Goal: Task Accomplishment & Management: Manage account settings

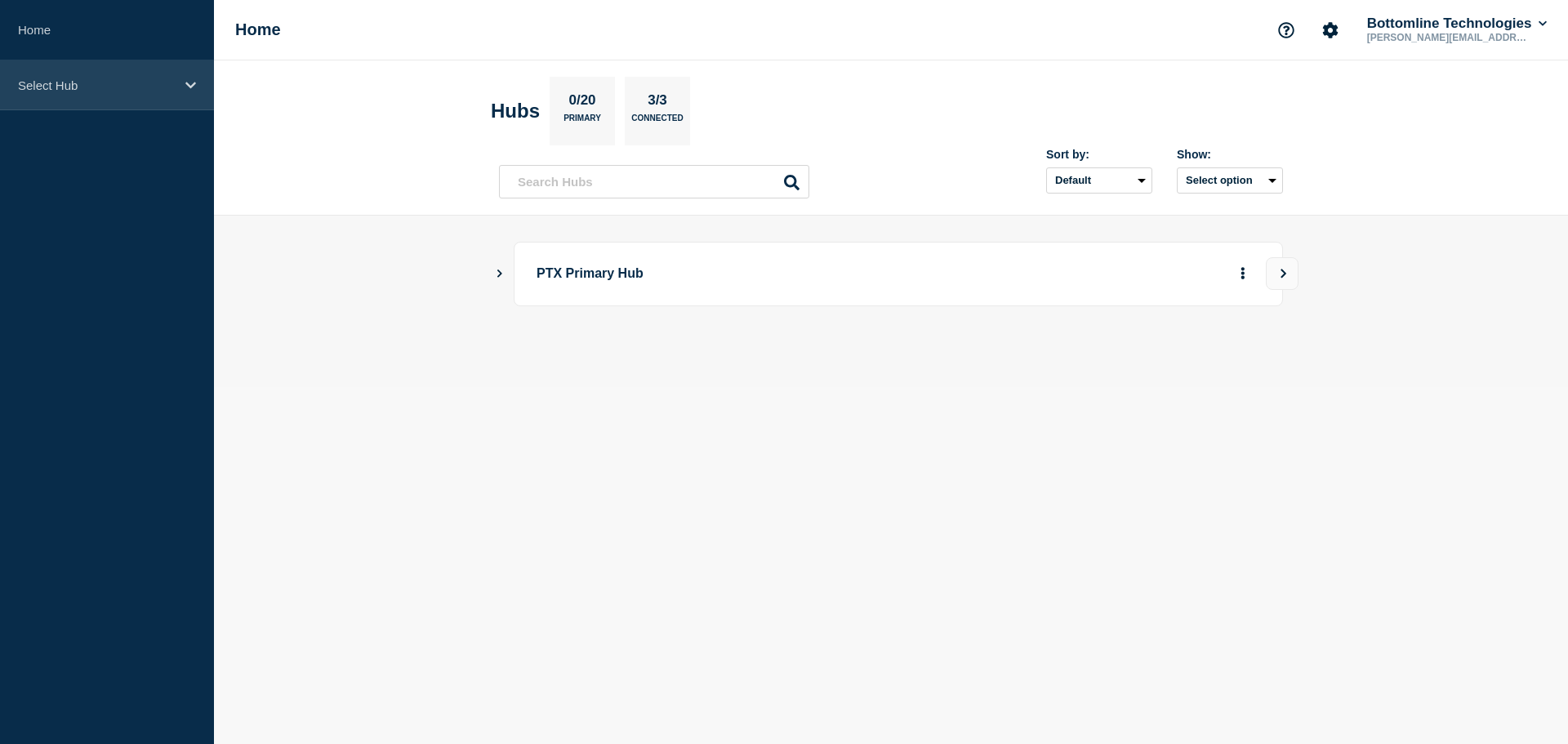
click at [96, 88] on p "Select Hub" at bounding box center [96, 85] width 156 height 14
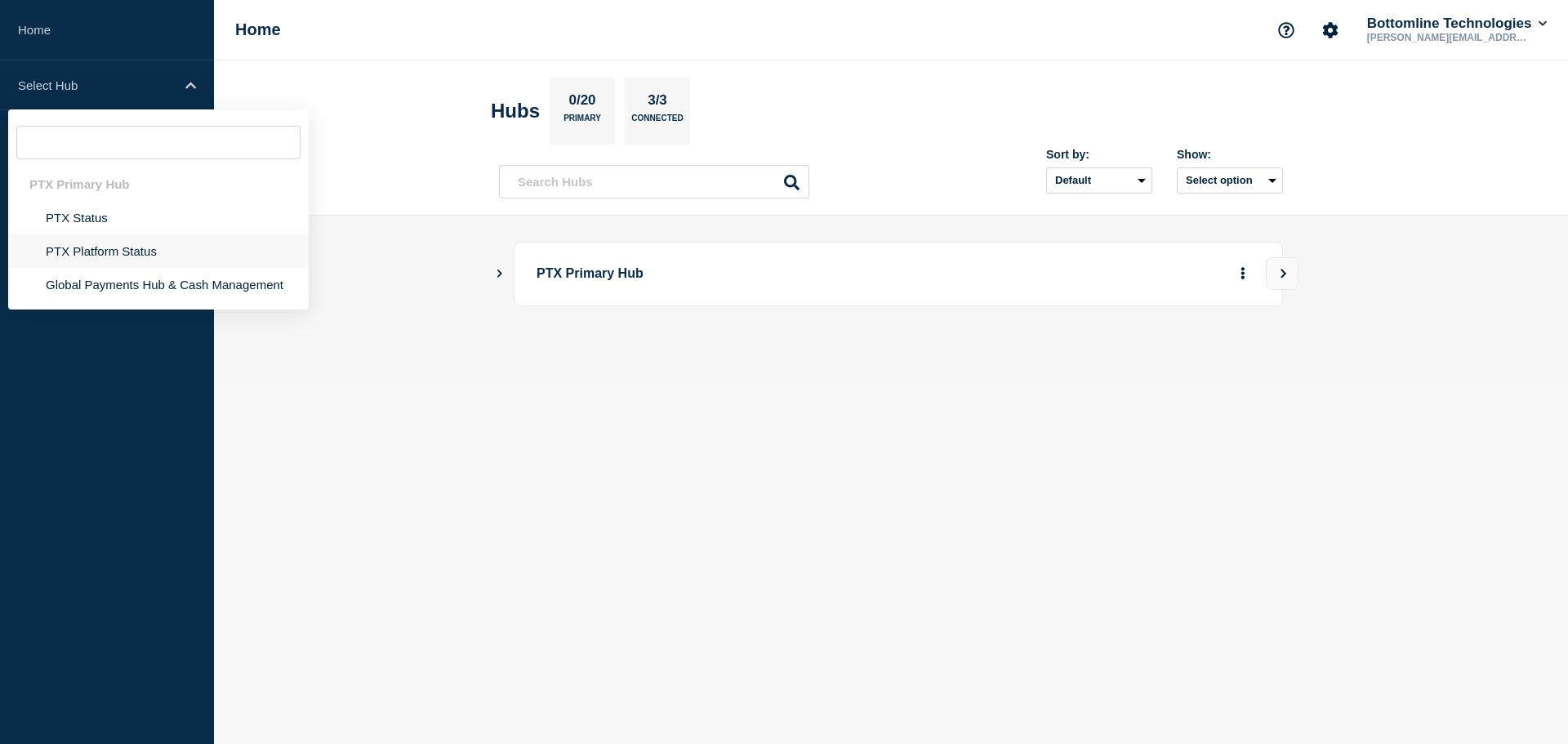
click at [80, 267] on li "PTX Platform Status" at bounding box center [158, 283] width 301 height 33
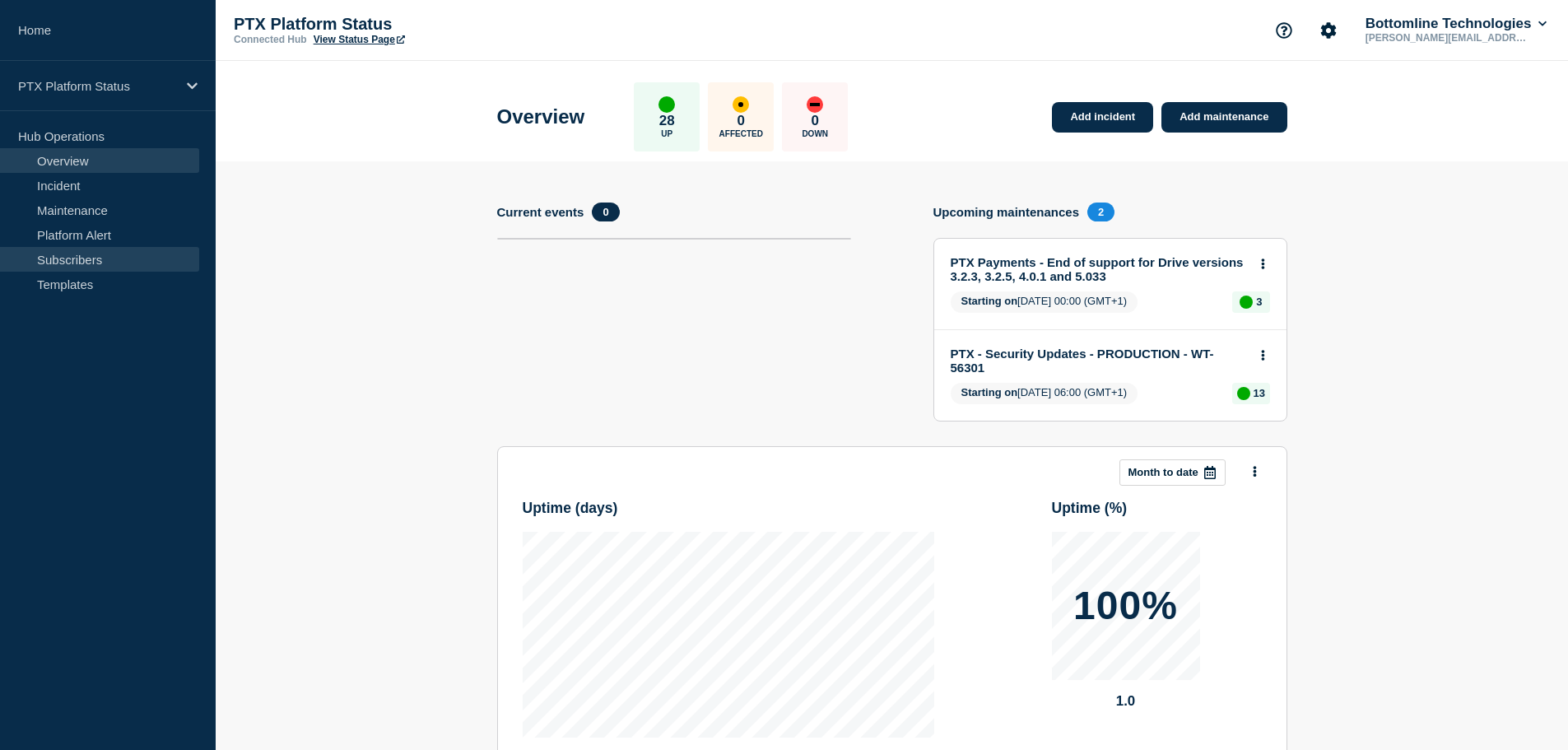
click at [82, 260] on link "Subscribers" at bounding box center [99, 259] width 199 height 25
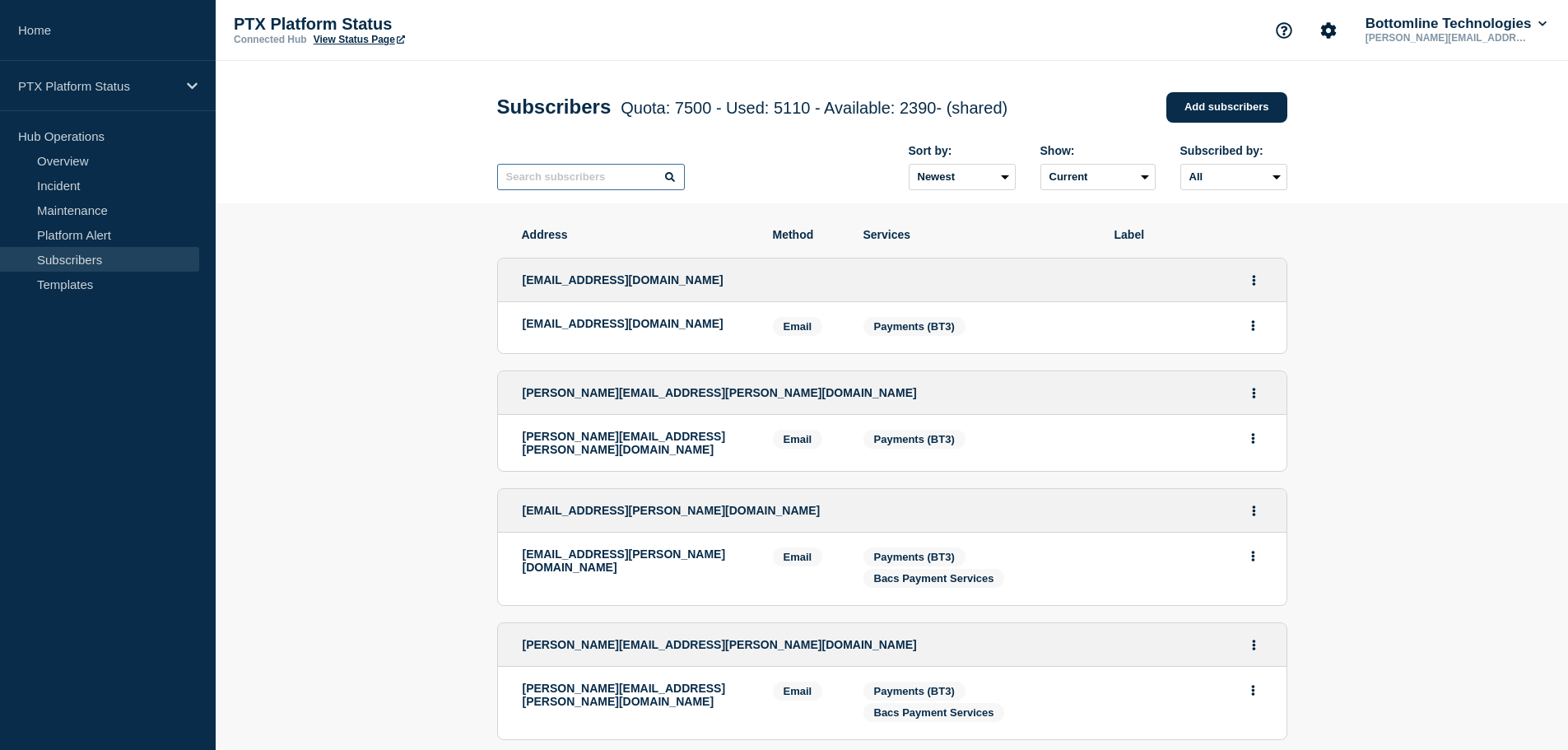
click at [540, 188] on input "text" at bounding box center [591, 177] width 187 height 27
paste input "[EMAIL_ADDRESS][DOMAIN_NAME]"
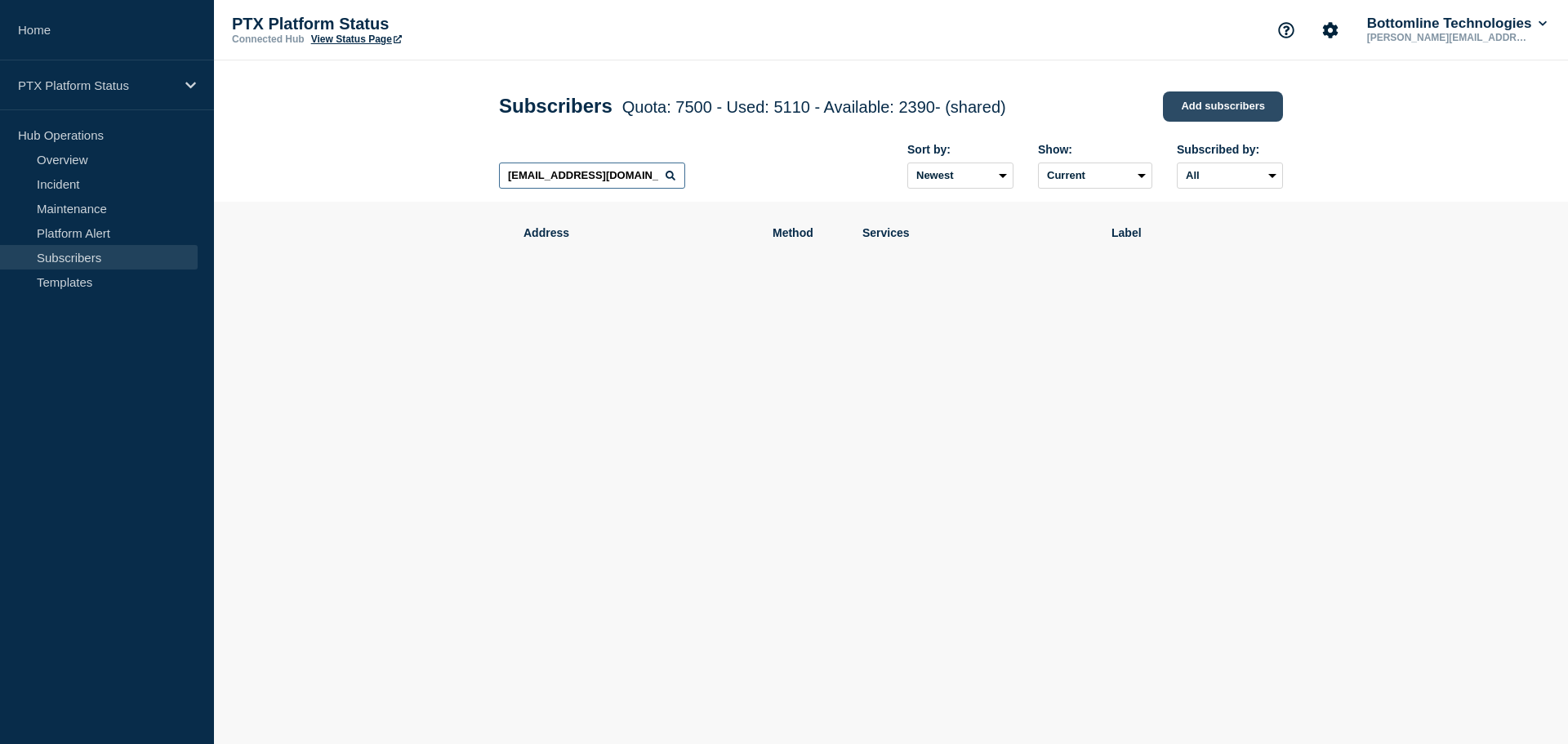
type input "[EMAIL_ADDRESS][DOMAIN_NAME]"
click at [1212, 110] on link "Add subscribers" at bounding box center [1222, 106] width 120 height 30
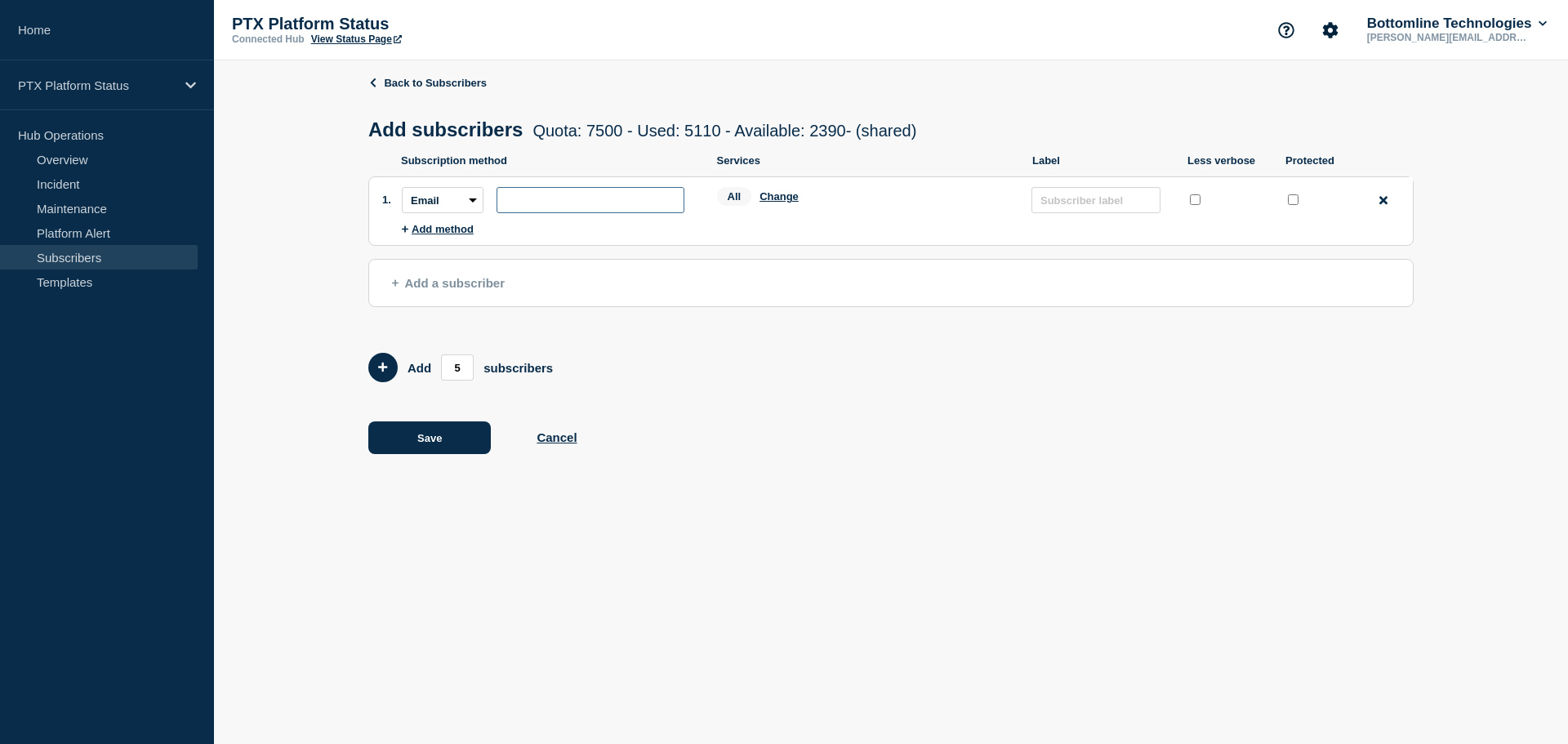
click at [588, 209] on input "subscription-address" at bounding box center [591, 200] width 188 height 27
paste input "[EMAIL_ADDRESS][DOMAIN_NAME]"
type input "[EMAIL_ADDRESS][DOMAIN_NAME]"
click at [1289, 201] on input "protected checkbox" at bounding box center [1292, 199] width 10 height 10
checkbox input "true"
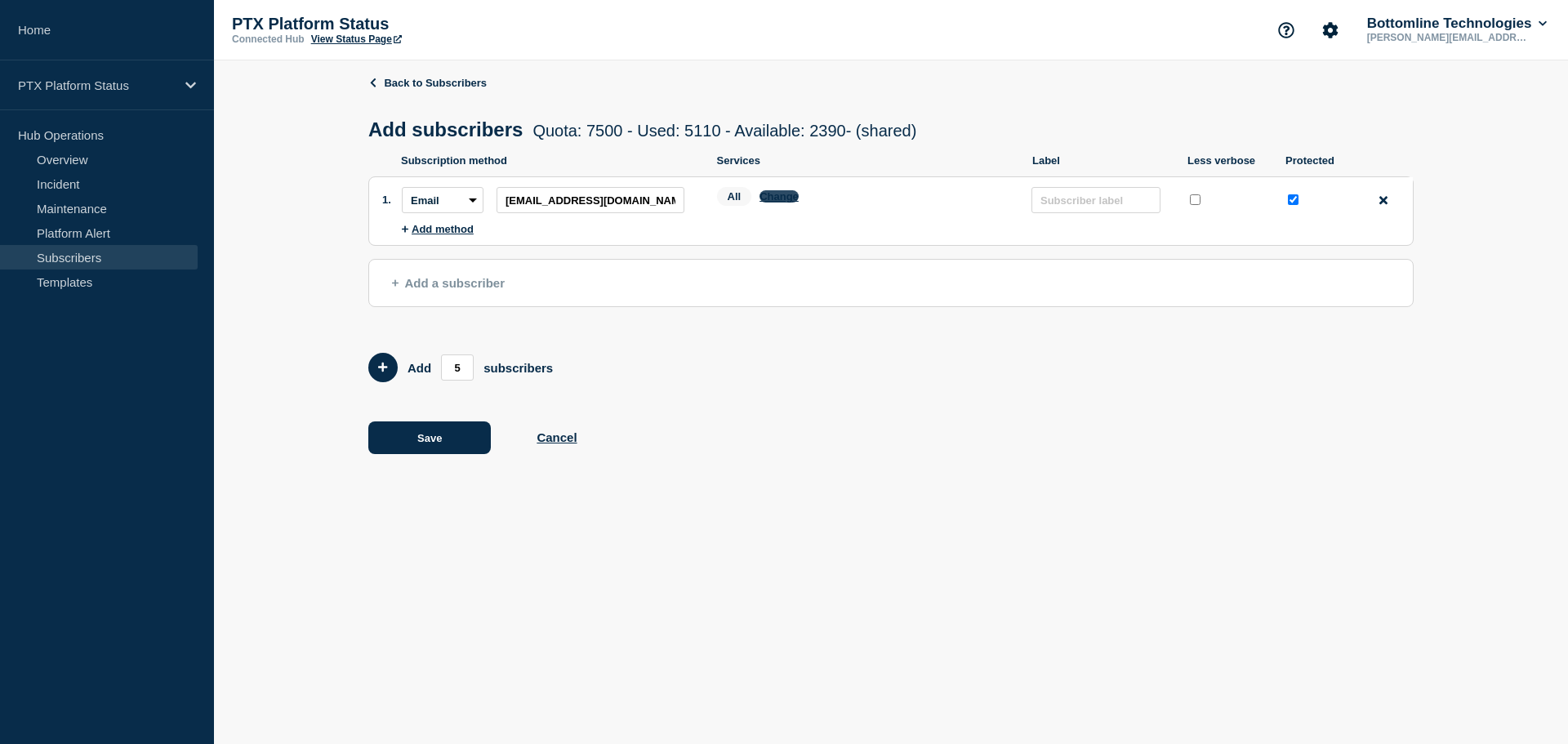
click at [778, 198] on button "Change" at bounding box center [778, 196] width 39 height 12
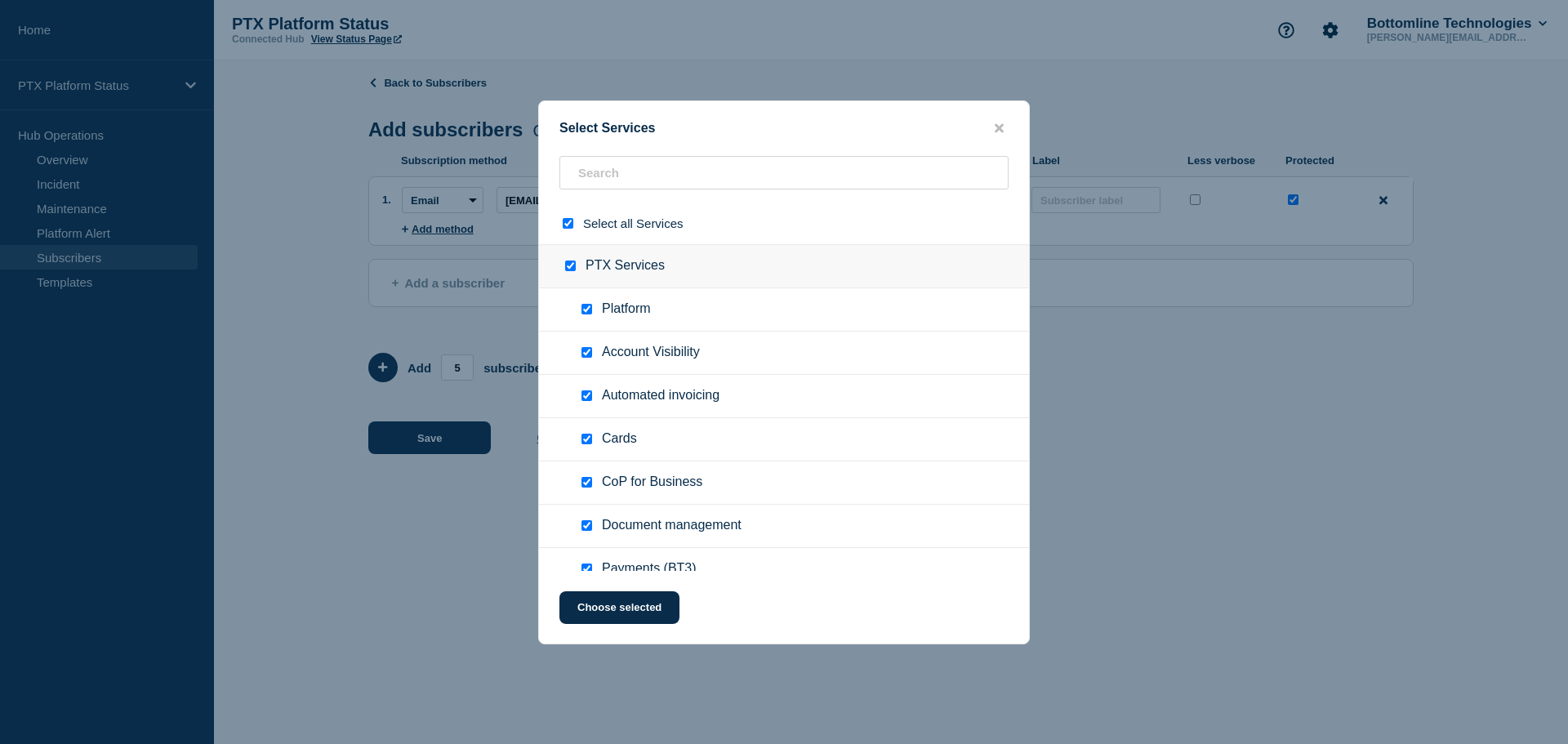
click at [569, 223] on input "select all checkbox" at bounding box center [567, 223] width 10 height 10
checkbox input "false"
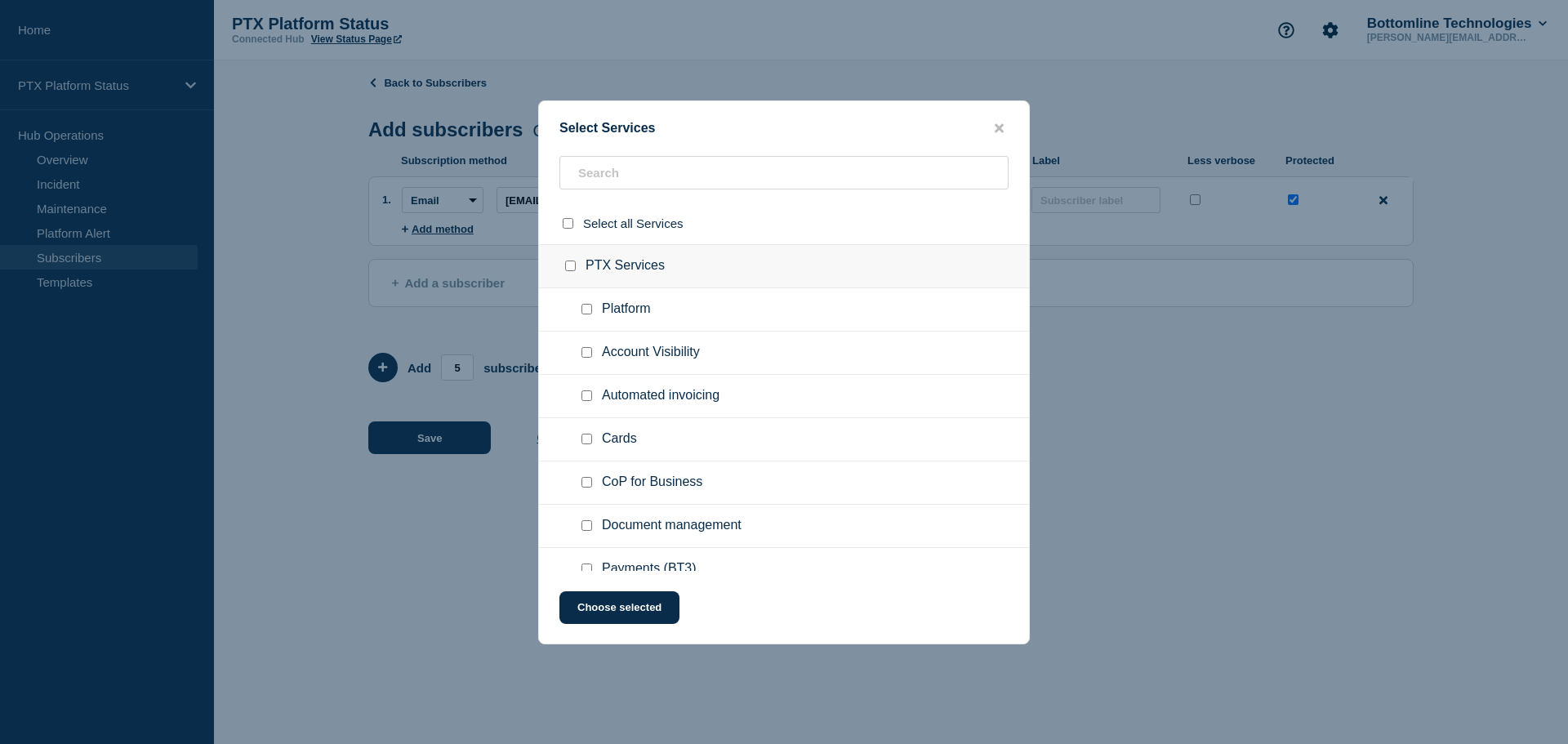
checkbox input "false"
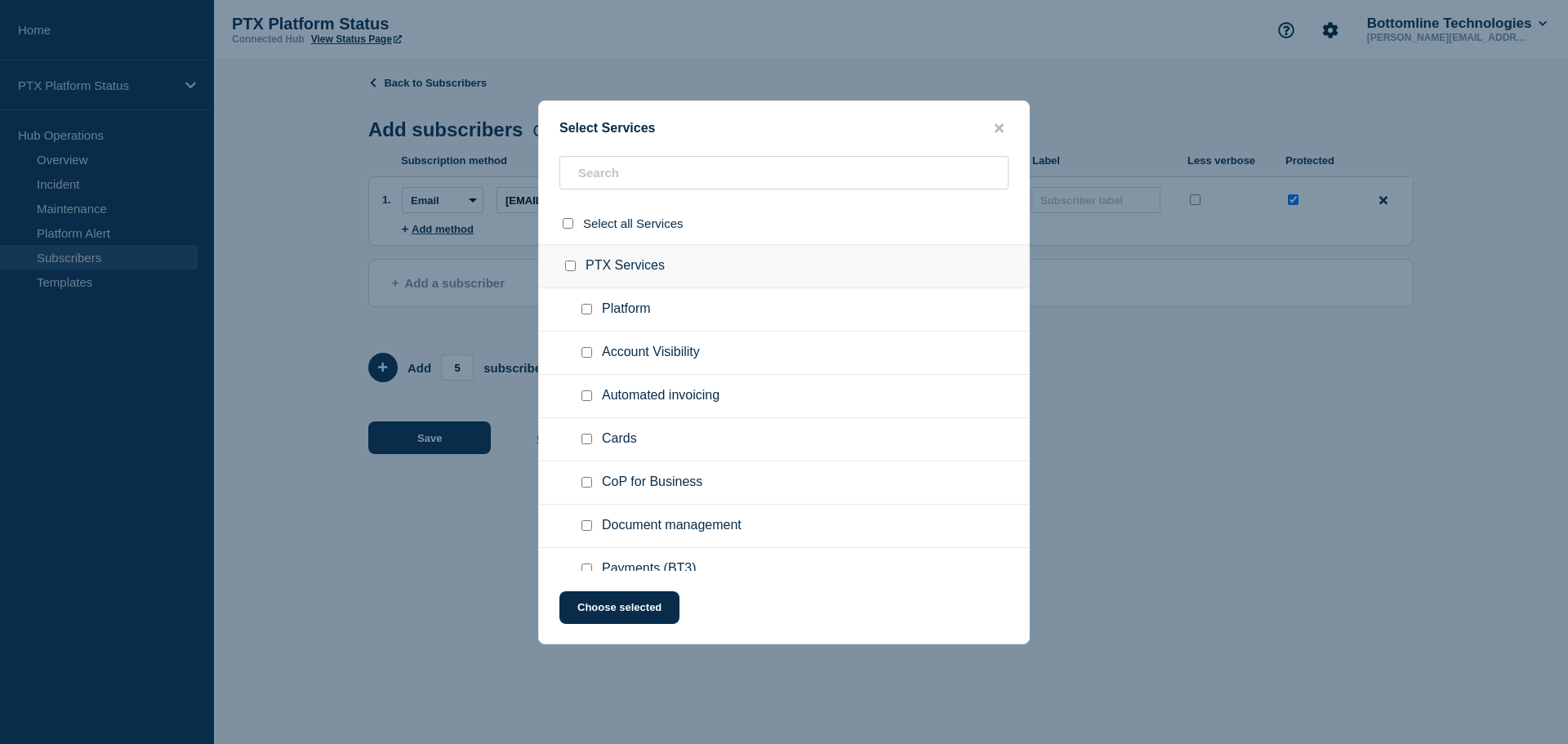
checkbox input "false"
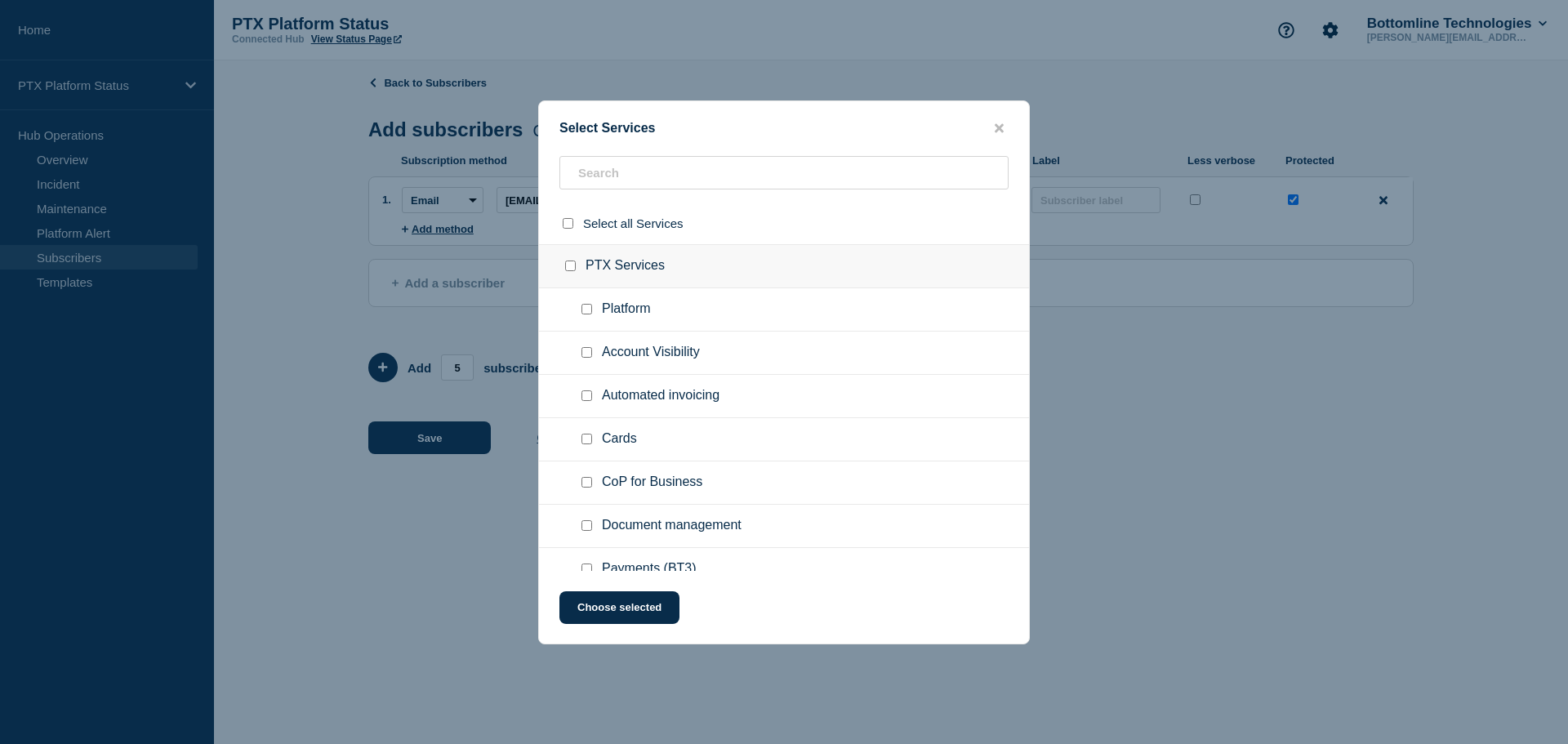
checkbox input "false"
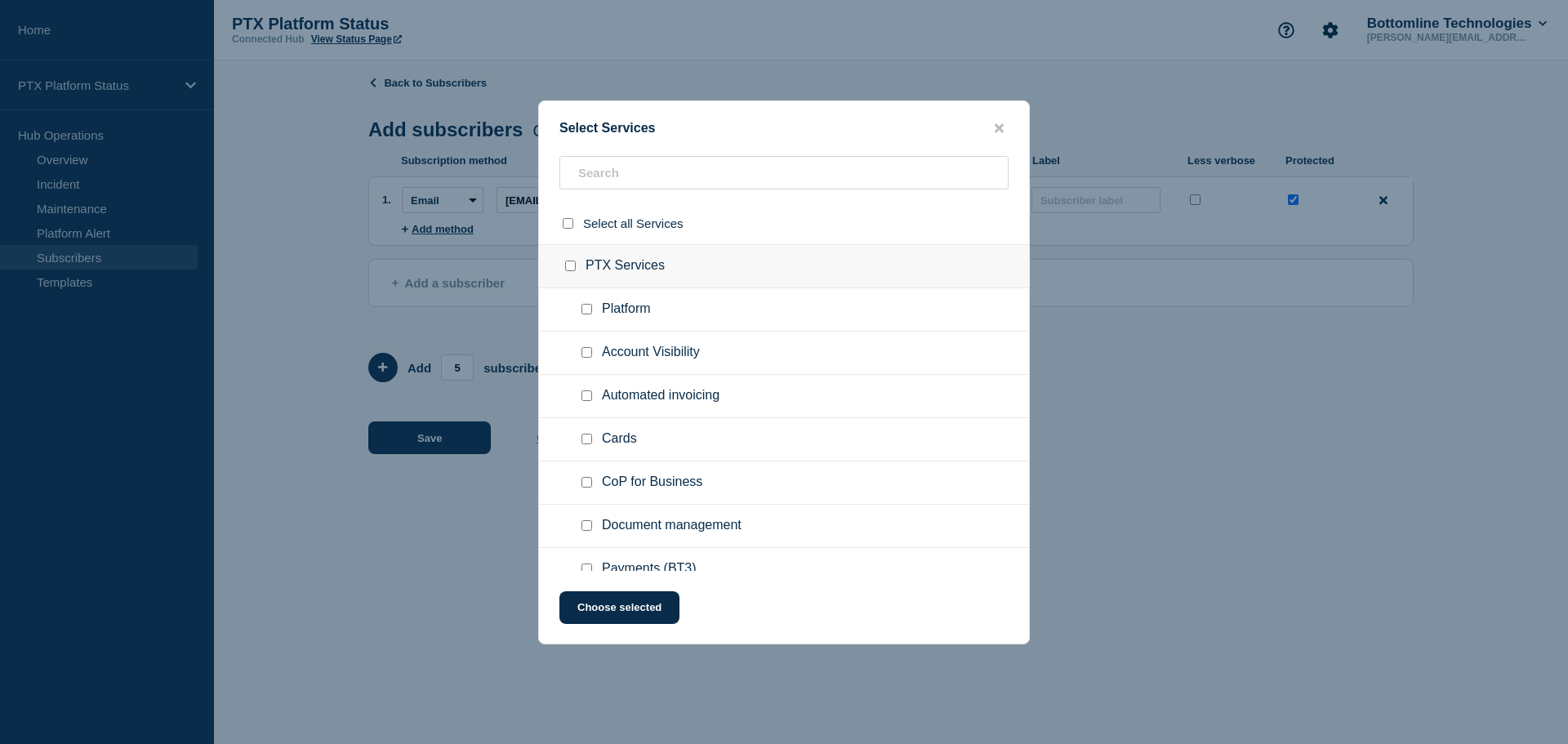
checkbox input "false"
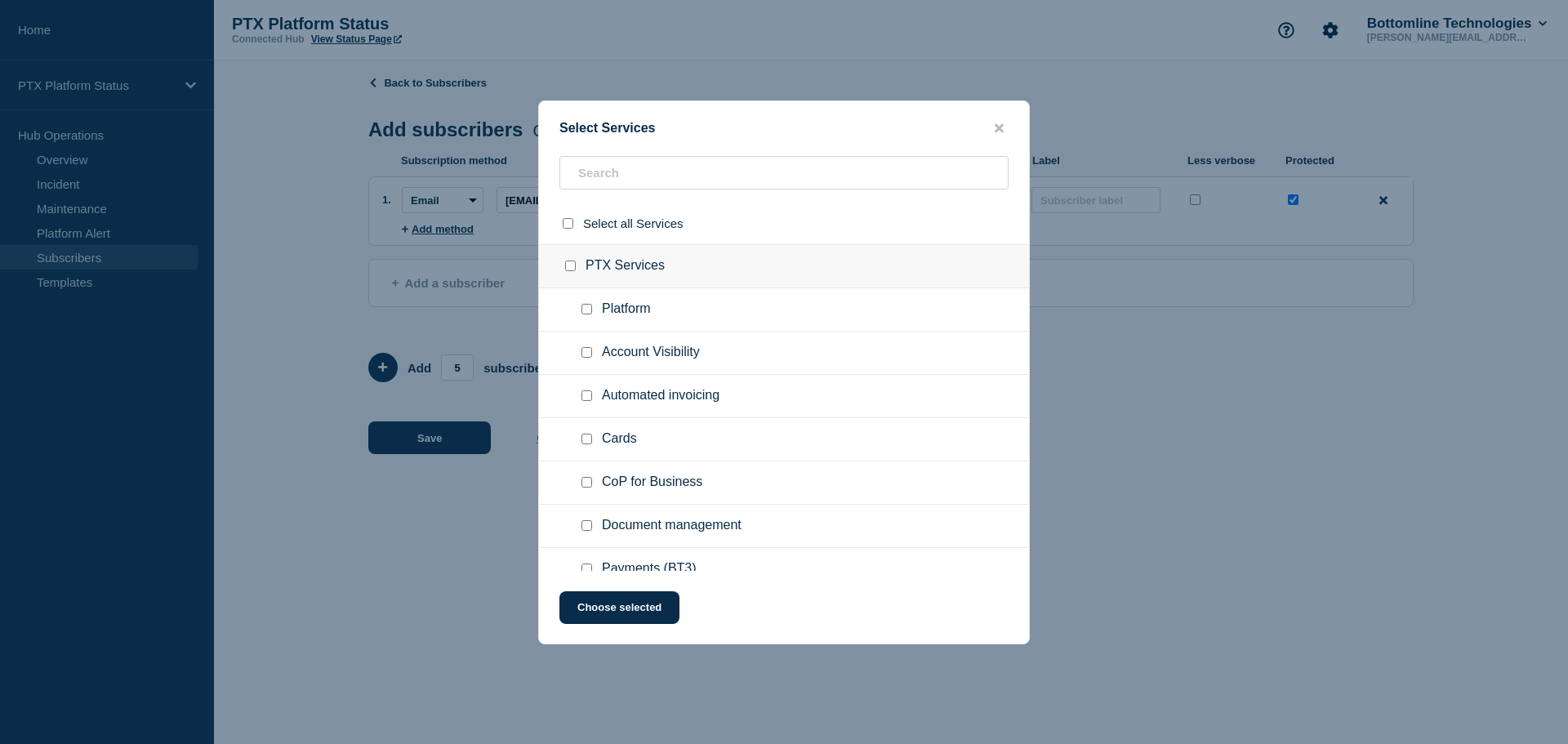
checkbox input "false"
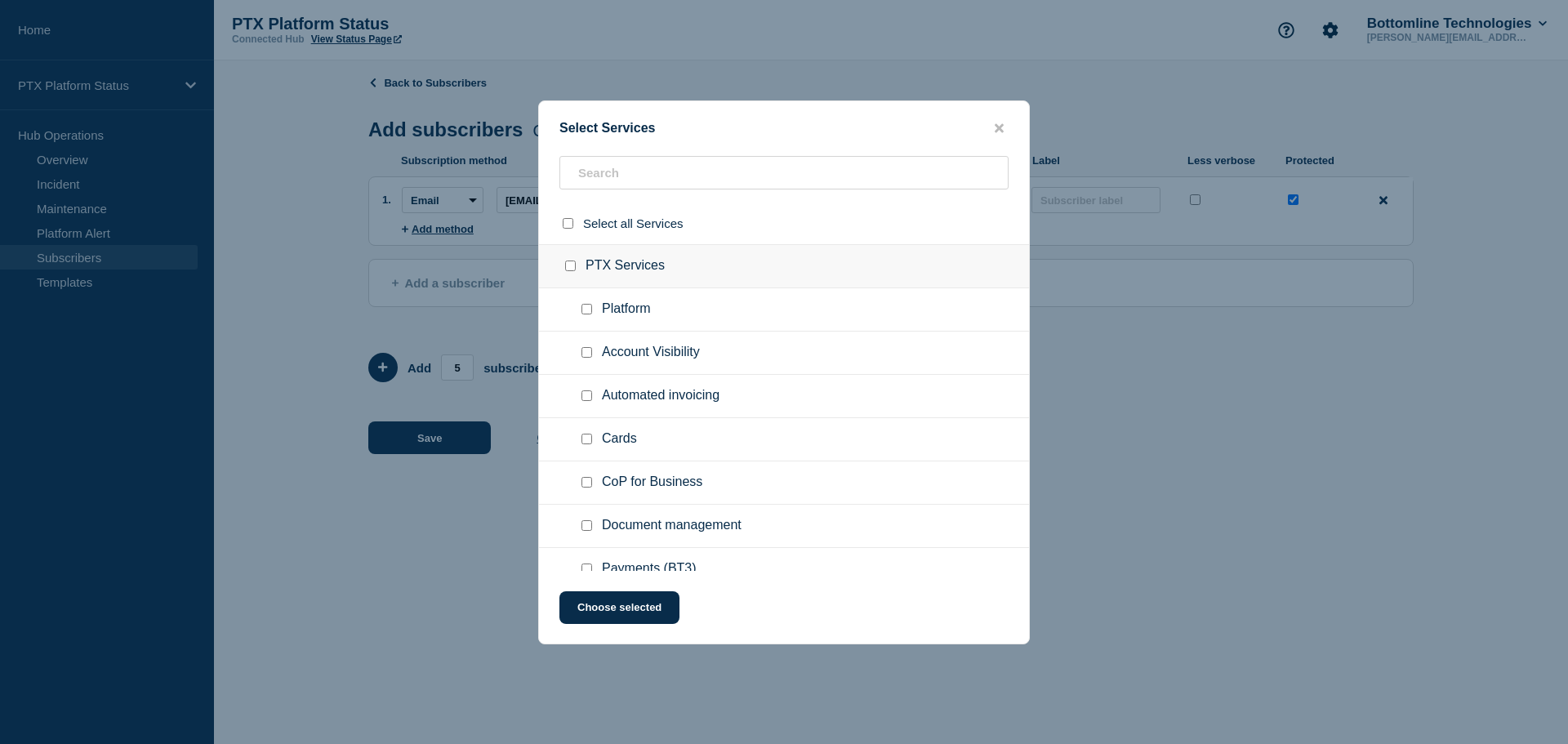
checkbox input "false"
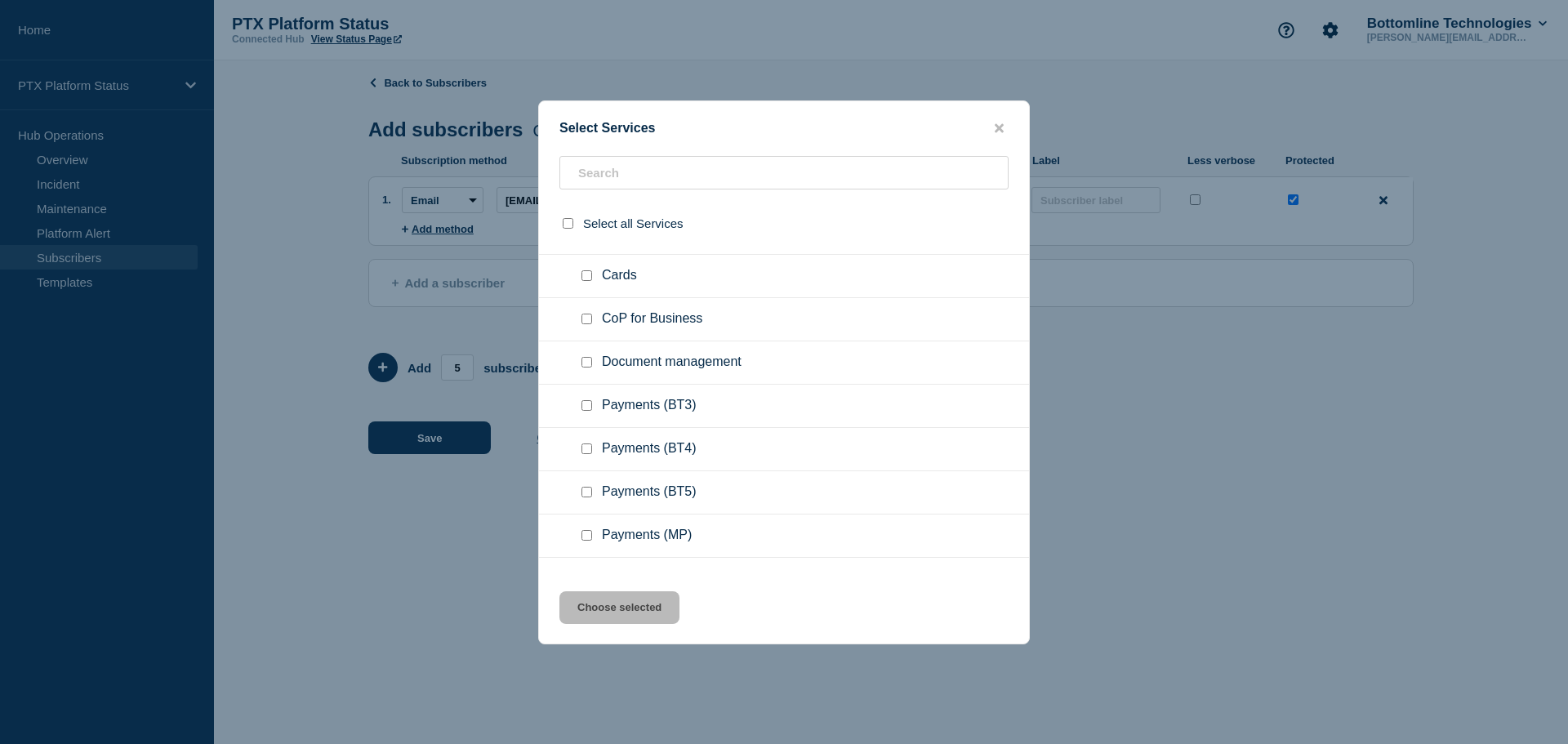
click at [592, 408] on input "Payments (BT3) checkbox" at bounding box center [586, 405] width 10 height 10
checkbox input "true"
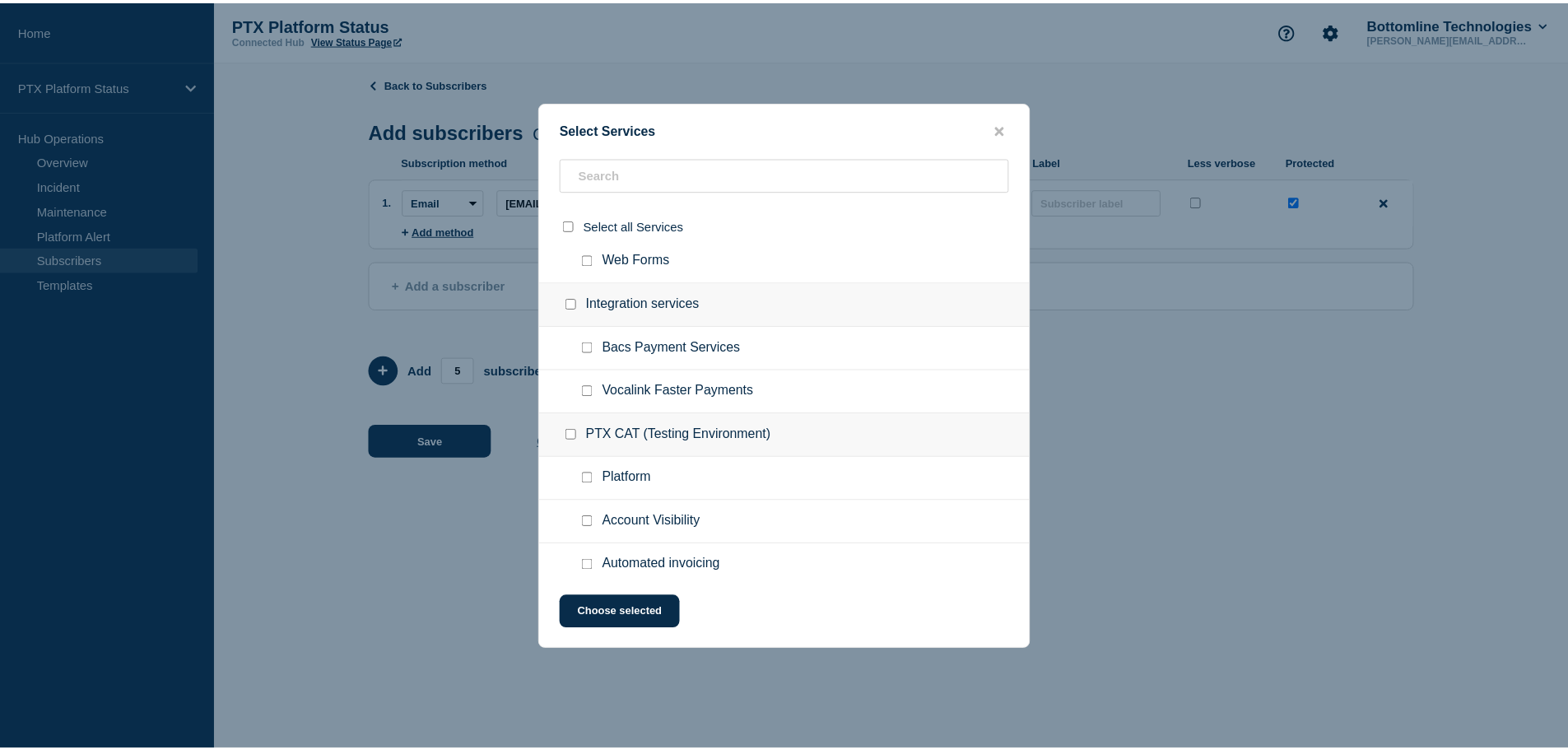
scroll to position [576, 0]
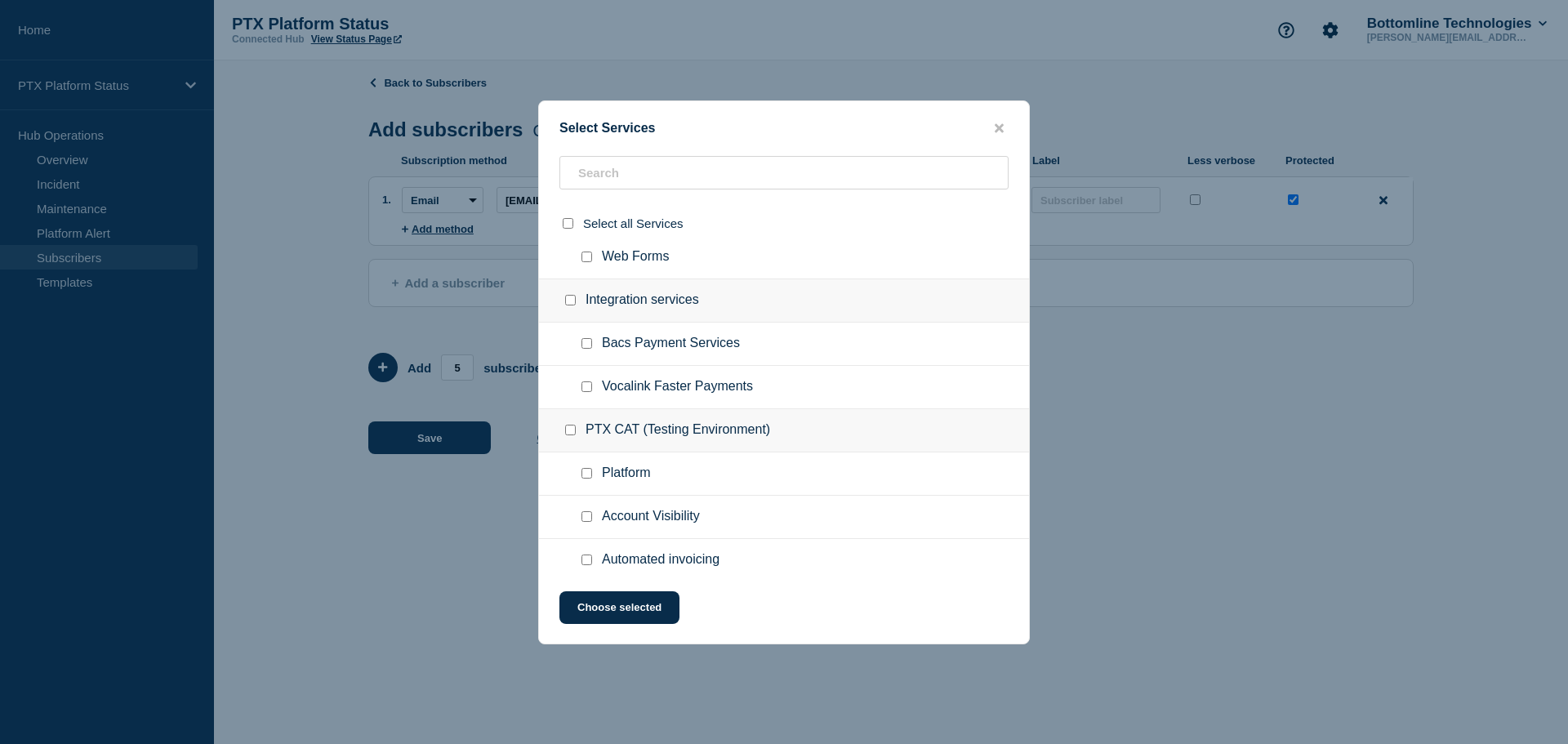
click at [585, 345] on input "Bacs Payment Services checkbox" at bounding box center [586, 343] width 10 height 10
checkbox input "true"
click at [607, 611] on button "Choose selected" at bounding box center [619, 608] width 120 height 32
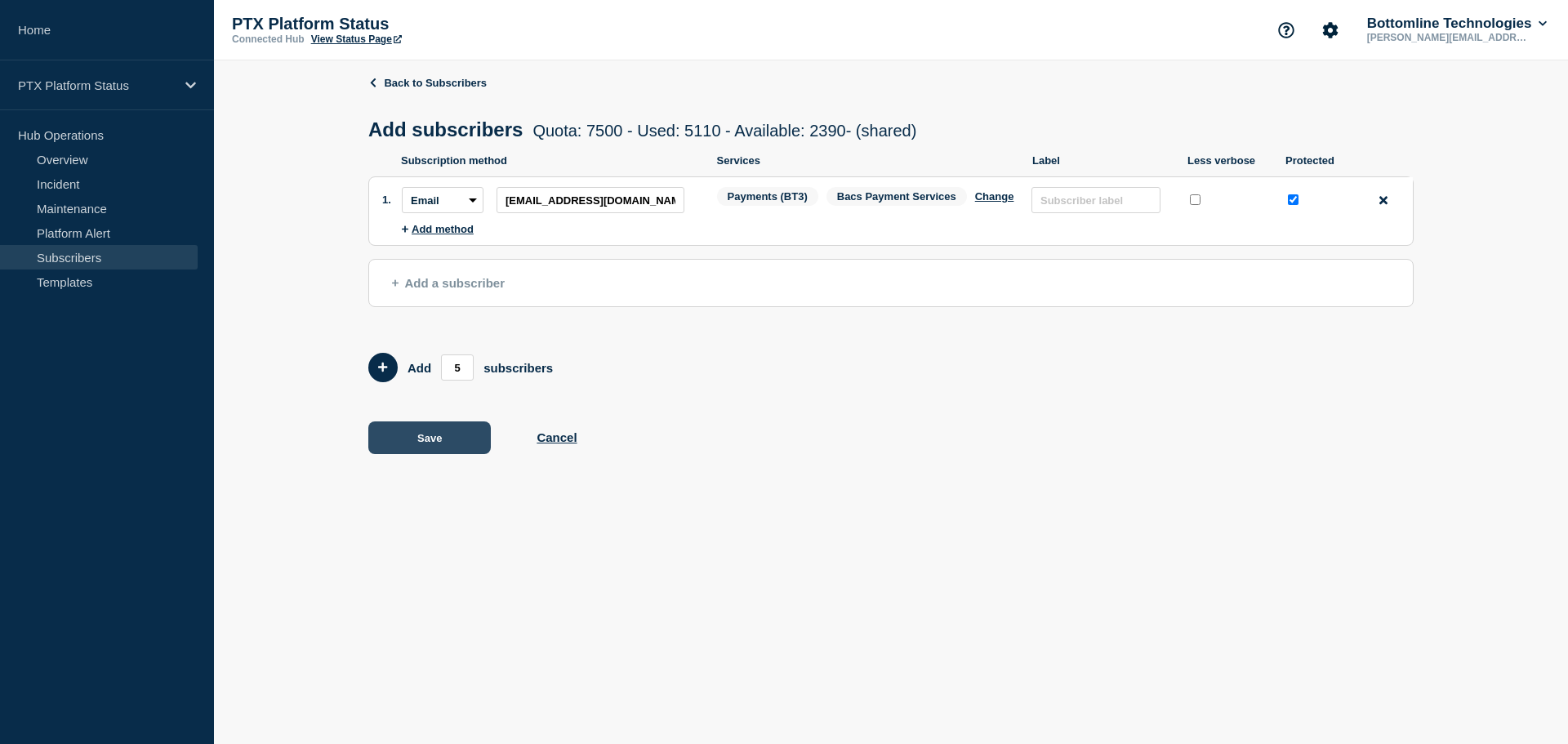
click at [407, 443] on button "Save" at bounding box center [428, 437] width 122 height 32
